Goal: Information Seeking & Learning: Learn about a topic

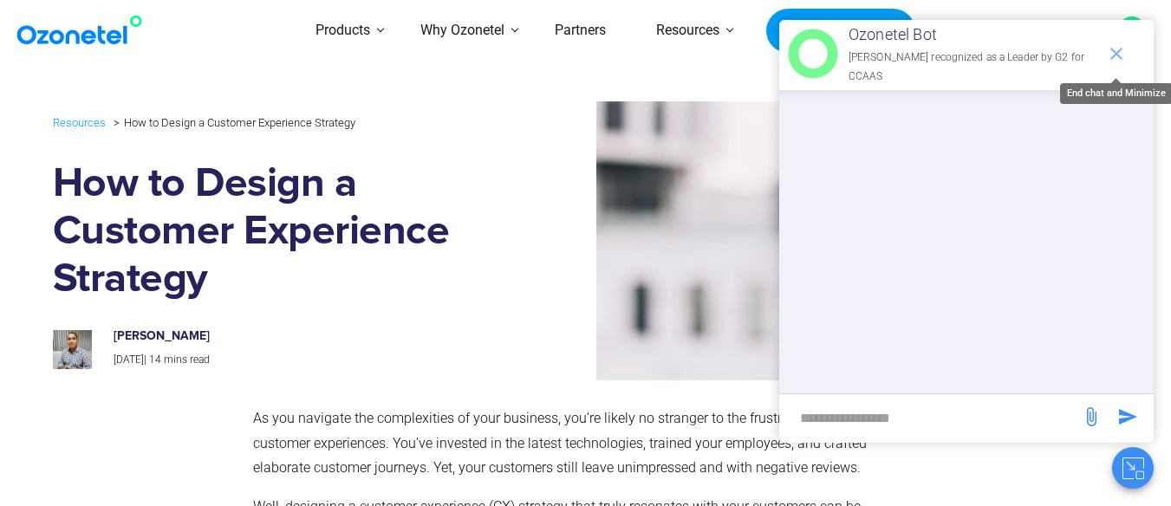
click at [1125, 43] on icon "end chat or minimize" at bounding box center [1116, 53] width 21 height 21
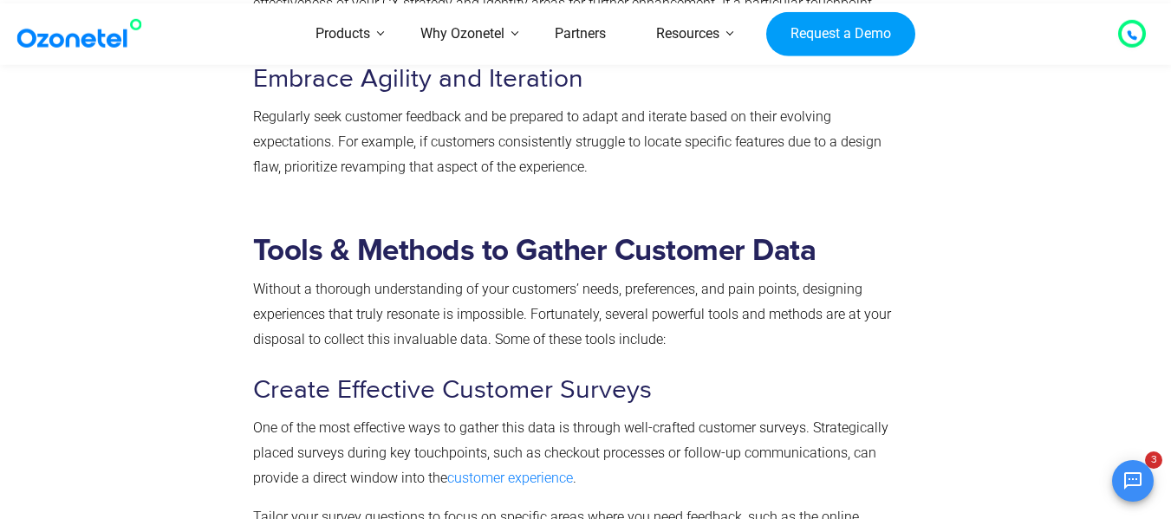
scroll to position [6094, 0]
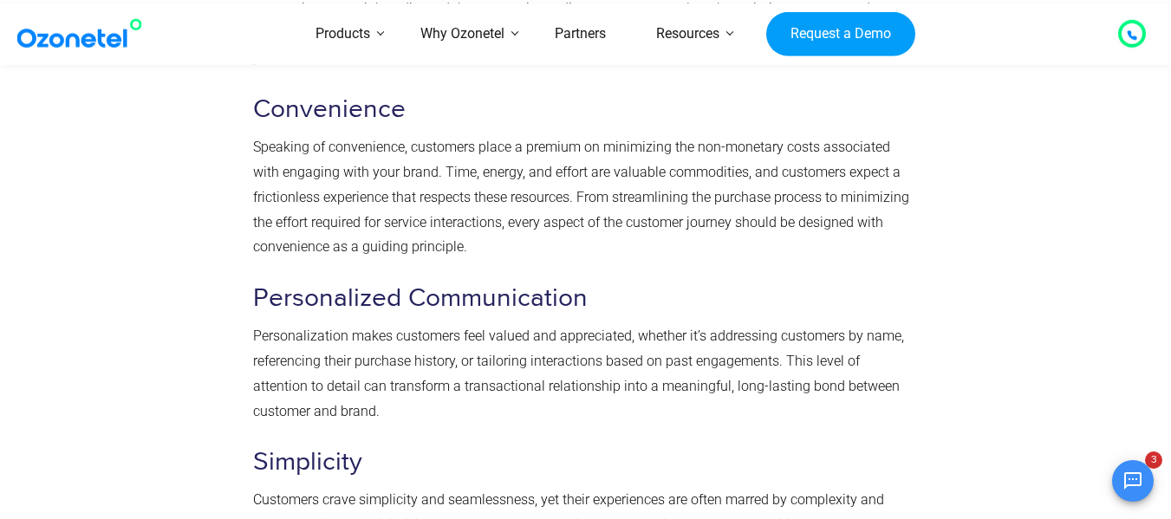
scroll to position [3297, 0]
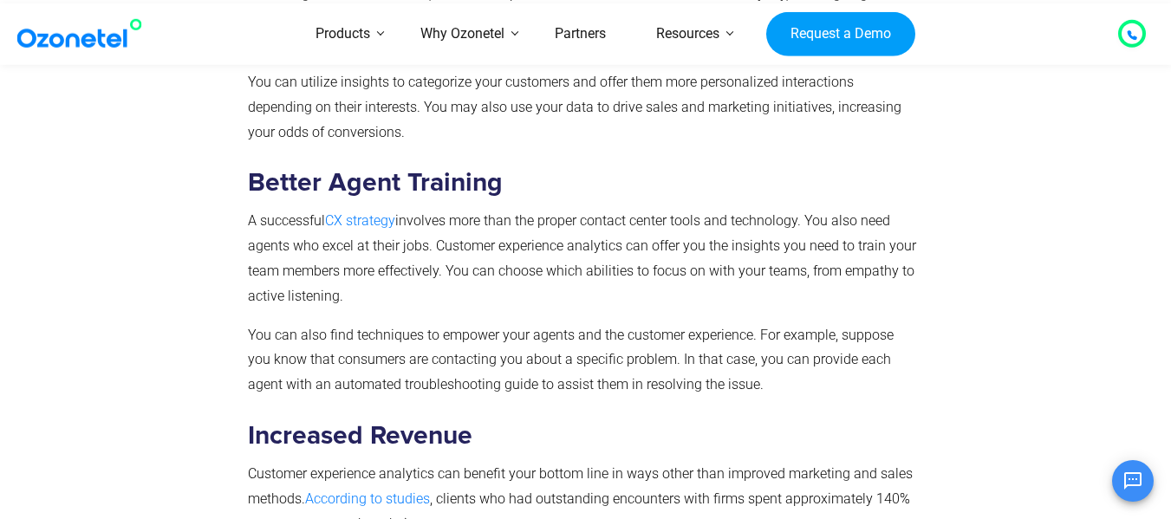
scroll to position [3692, 0]
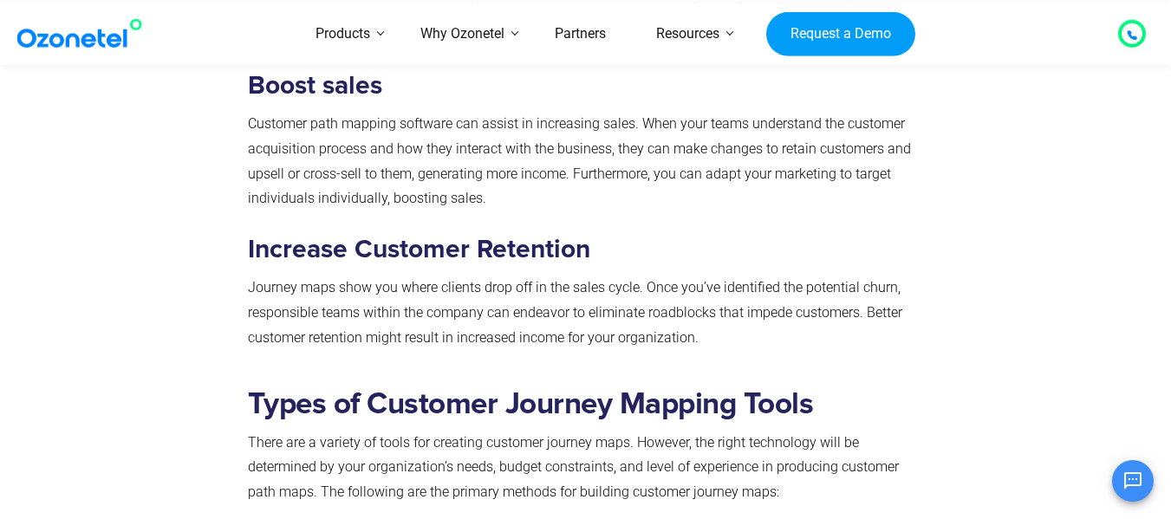
scroll to position [3017, 0]
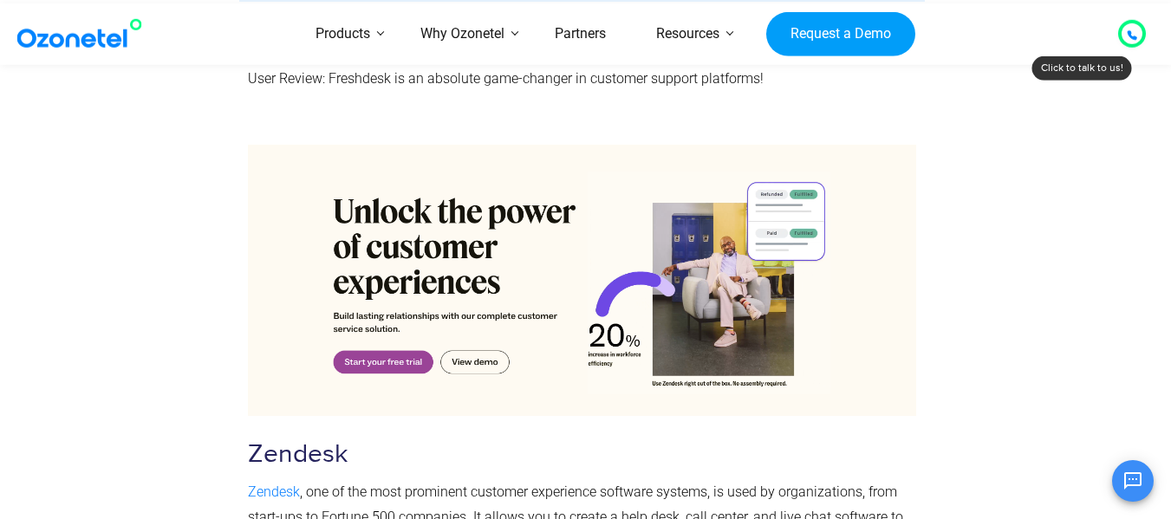
scroll to position [8380, 0]
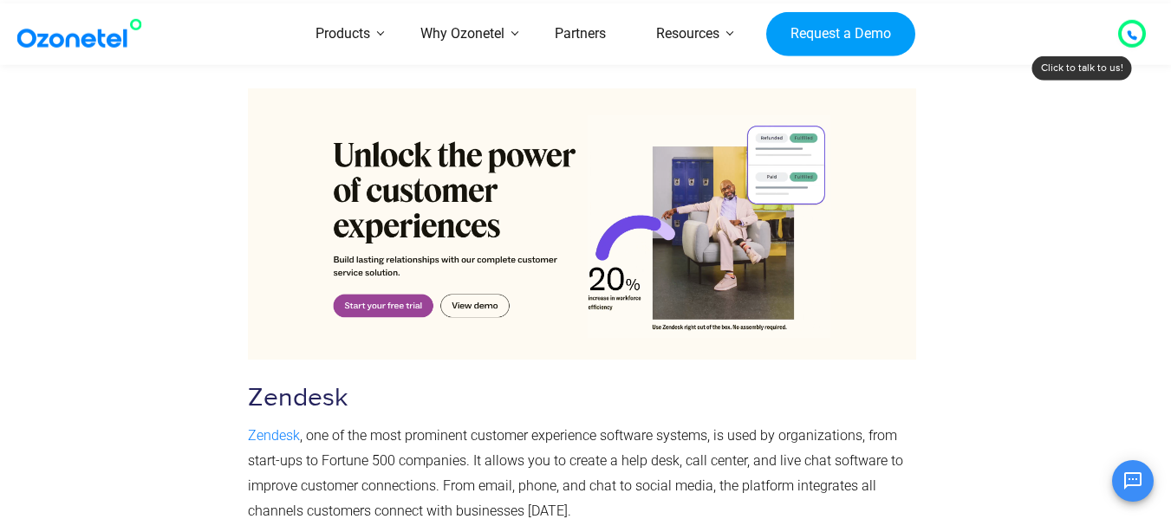
drag, startPoint x: 1176, startPoint y: 25, endPoint x: 1183, endPoint y: 284, distance: 258.5
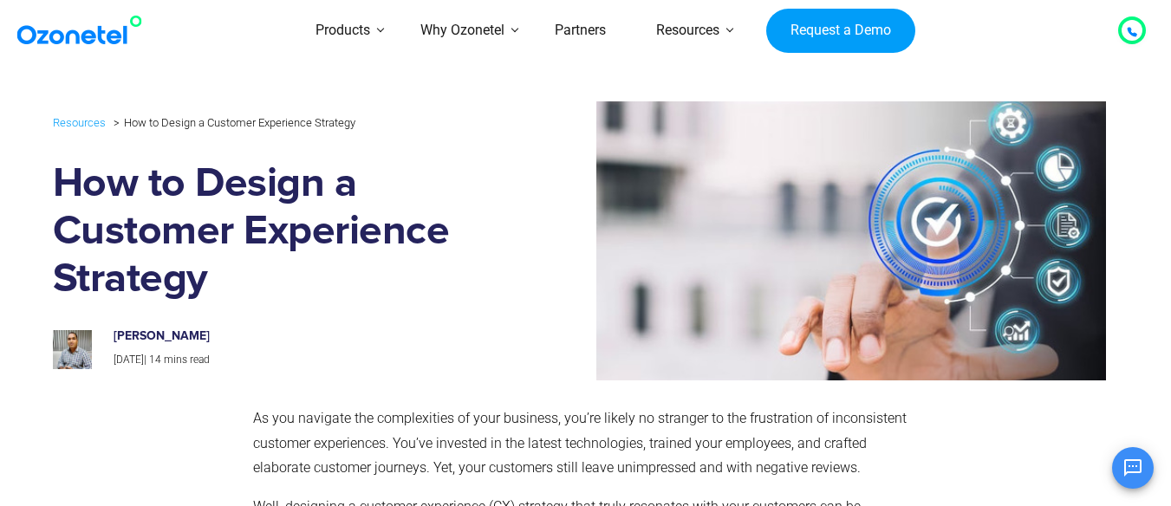
scroll to position [290, 0]
